Goal: Participate in discussion: Engage in conversation with other users on a specific topic

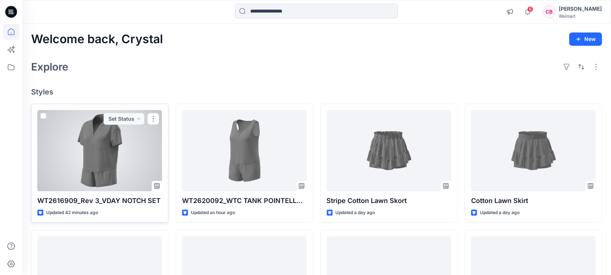
click at [88, 166] on div at bounding box center [99, 150] width 125 height 81
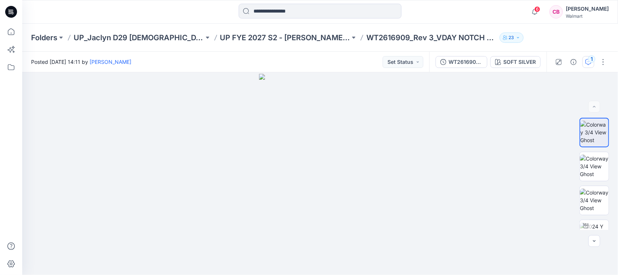
click at [591, 61] on div "1" at bounding box center [591, 58] width 7 height 7
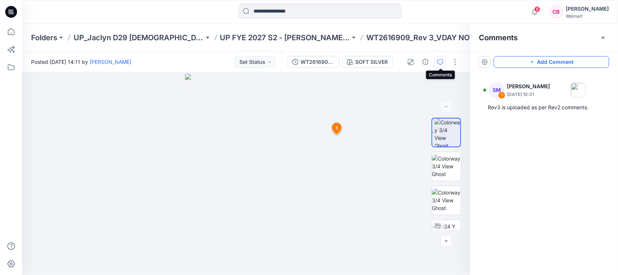
click at [538, 61] on button "Add Comment" at bounding box center [550, 62] width 115 height 12
click at [601, 35] on icon "button" at bounding box center [603, 38] width 6 height 6
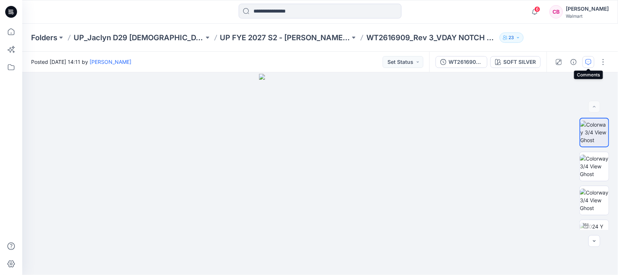
click at [587, 59] on icon "button" at bounding box center [588, 62] width 6 height 6
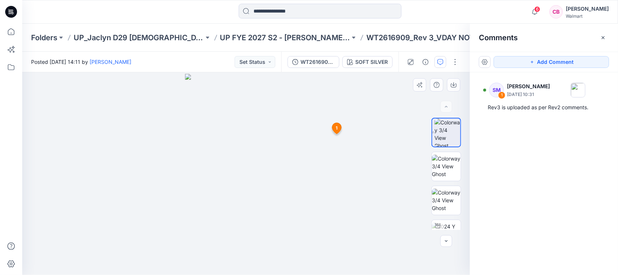
click at [260, 168] on img at bounding box center [246, 175] width 122 height 202
click at [542, 57] on button "Add Comment" at bounding box center [550, 62] width 115 height 12
click at [449, 202] on img at bounding box center [446, 200] width 29 height 23
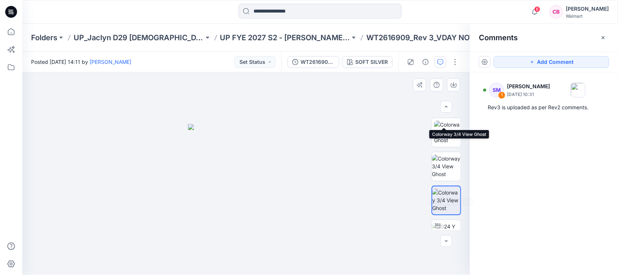
scroll to position [138, 0]
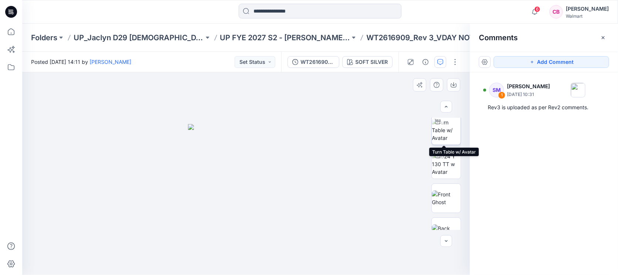
click at [449, 128] on img at bounding box center [446, 130] width 29 height 23
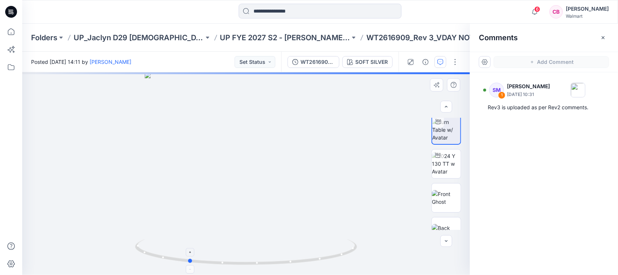
drag, startPoint x: 257, startPoint y: 264, endPoint x: 199, endPoint y: 256, distance: 58.3
click at [199, 256] on icon at bounding box center [247, 254] width 224 height 28
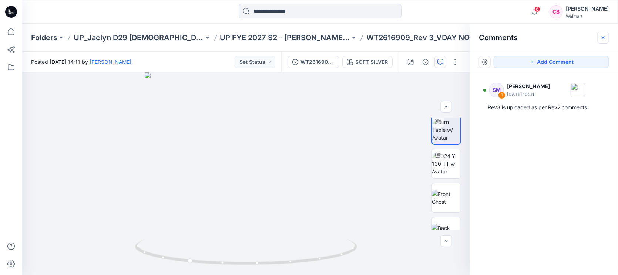
drag, startPoint x: 602, startPoint y: 31, endPoint x: 603, endPoint y: 35, distance: 4.9
click at [603, 32] on div "Comments" at bounding box center [544, 38] width 148 height 28
click at [603, 35] on icon "button" at bounding box center [603, 38] width 6 height 6
